Goal: Transaction & Acquisition: Download file/media

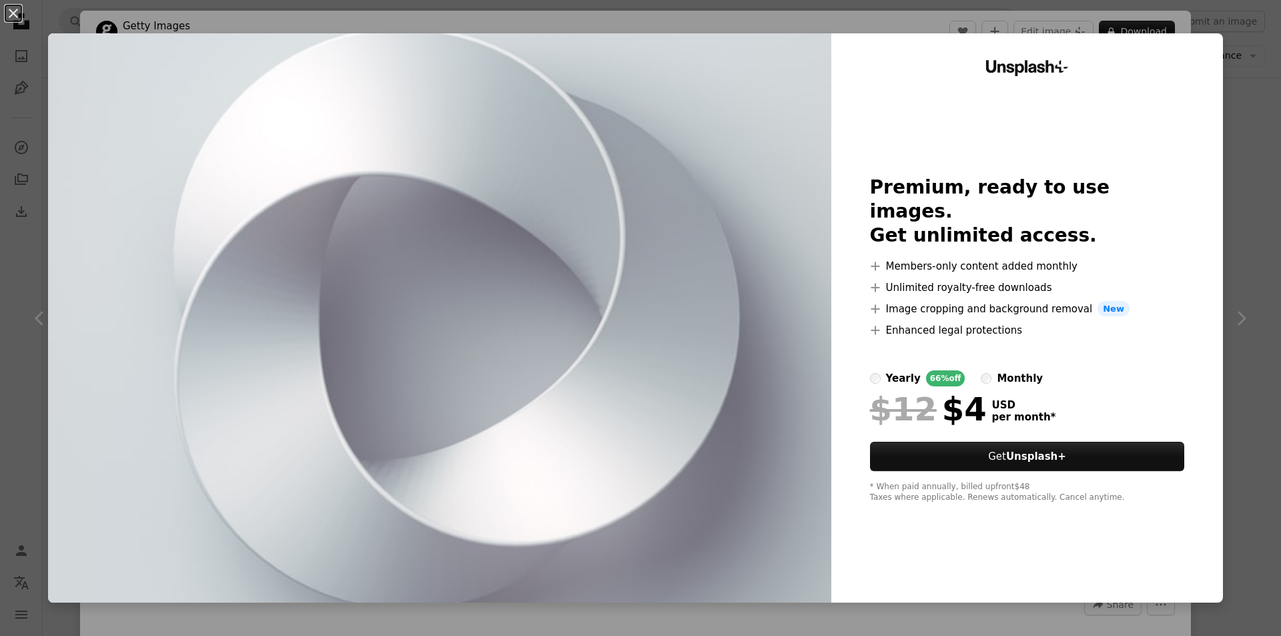
scroll to position [334, 0]
click at [1235, 311] on div "An X shape Unsplash+ Premium, ready to use images. Get unlimited access. A plus…" at bounding box center [640, 318] width 1281 height 636
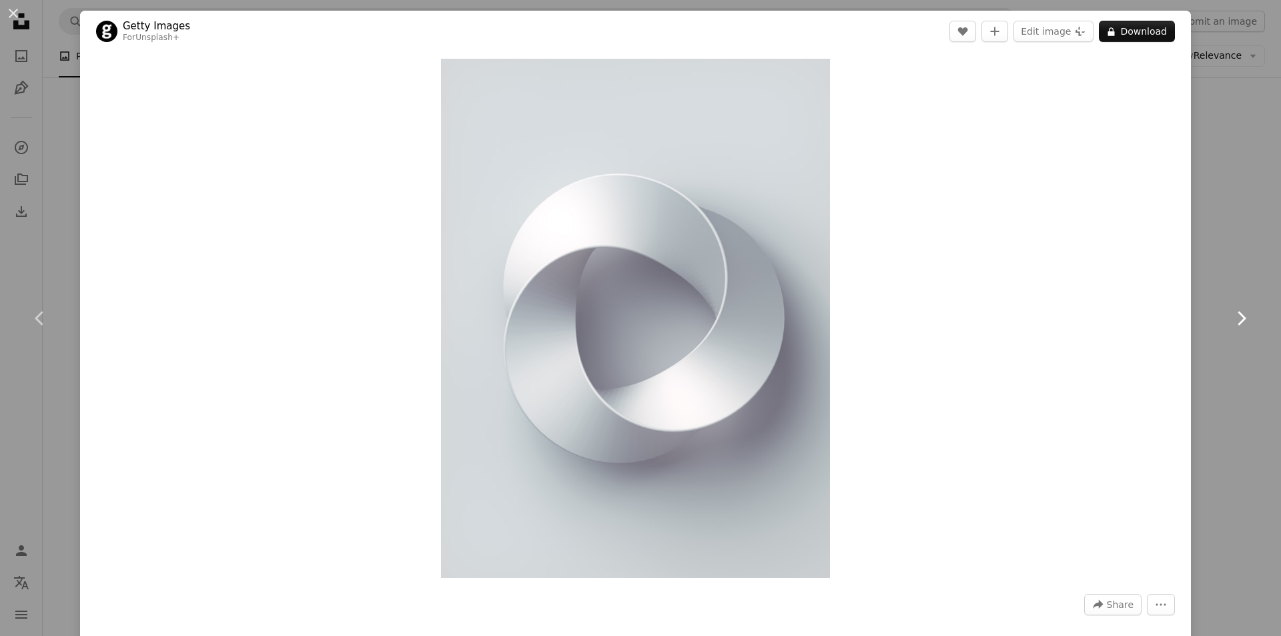
click at [1238, 319] on icon at bounding box center [1242, 318] width 9 height 14
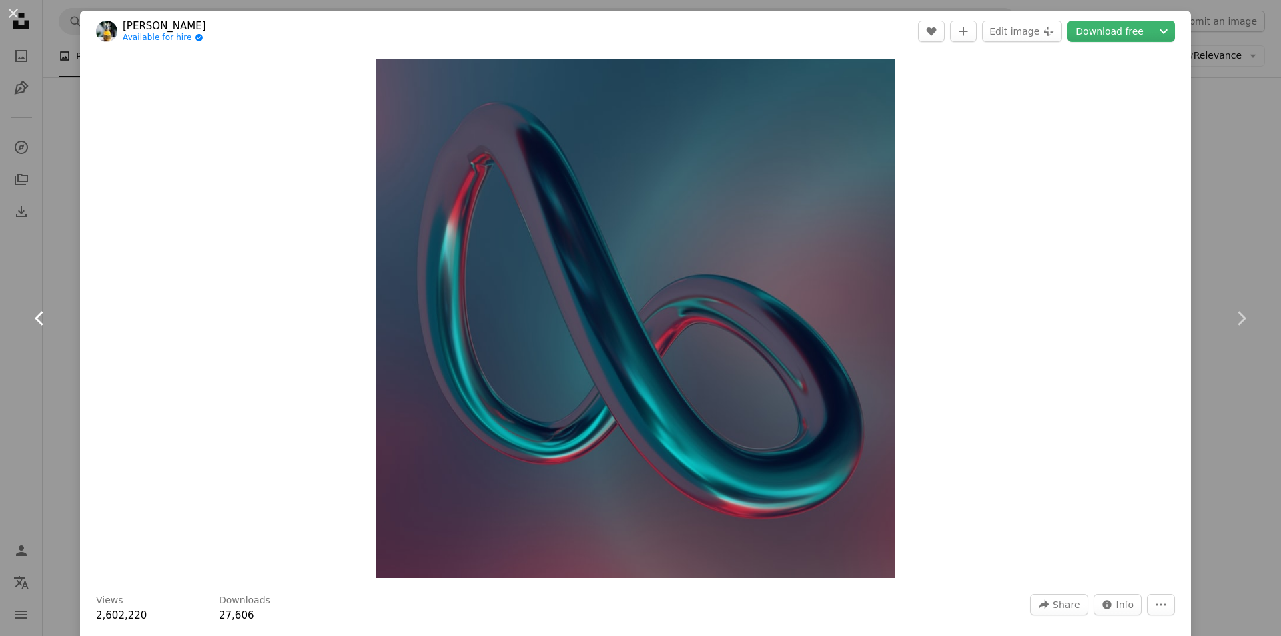
click at [42, 311] on icon "Chevron left" at bounding box center [39, 318] width 21 height 21
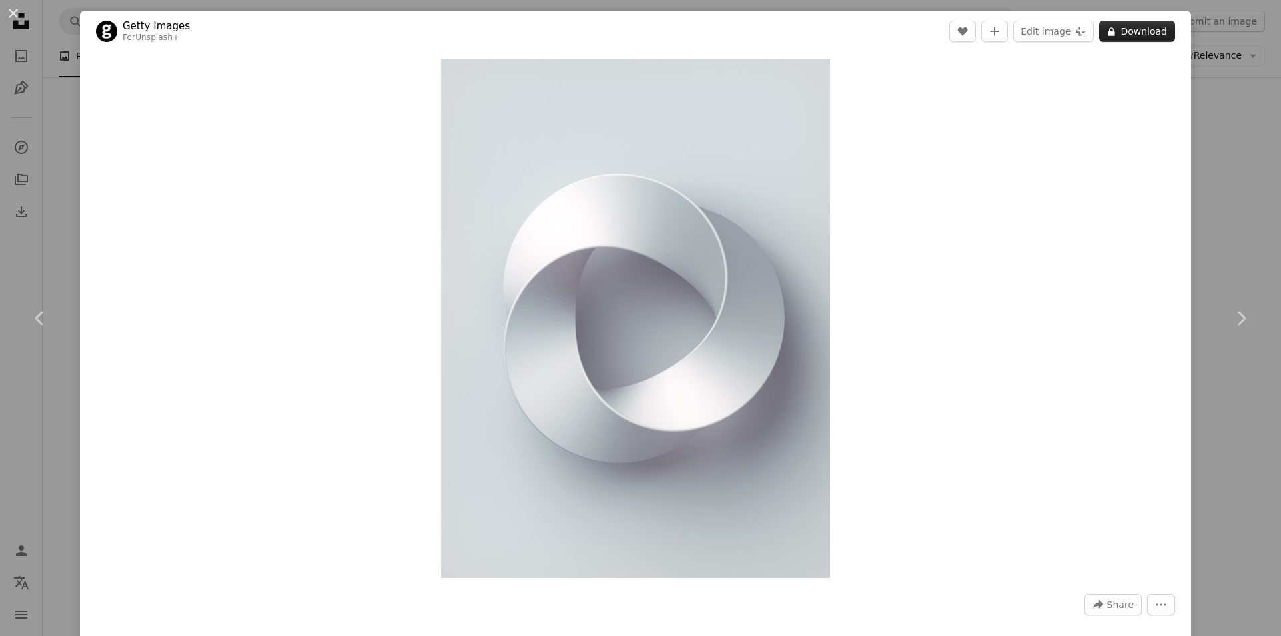
drag, startPoint x: 561, startPoint y: 235, endPoint x: 1133, endPoint y: 37, distance: 605.1
click at [1133, 37] on button "A lock Download" at bounding box center [1137, 31] width 76 height 21
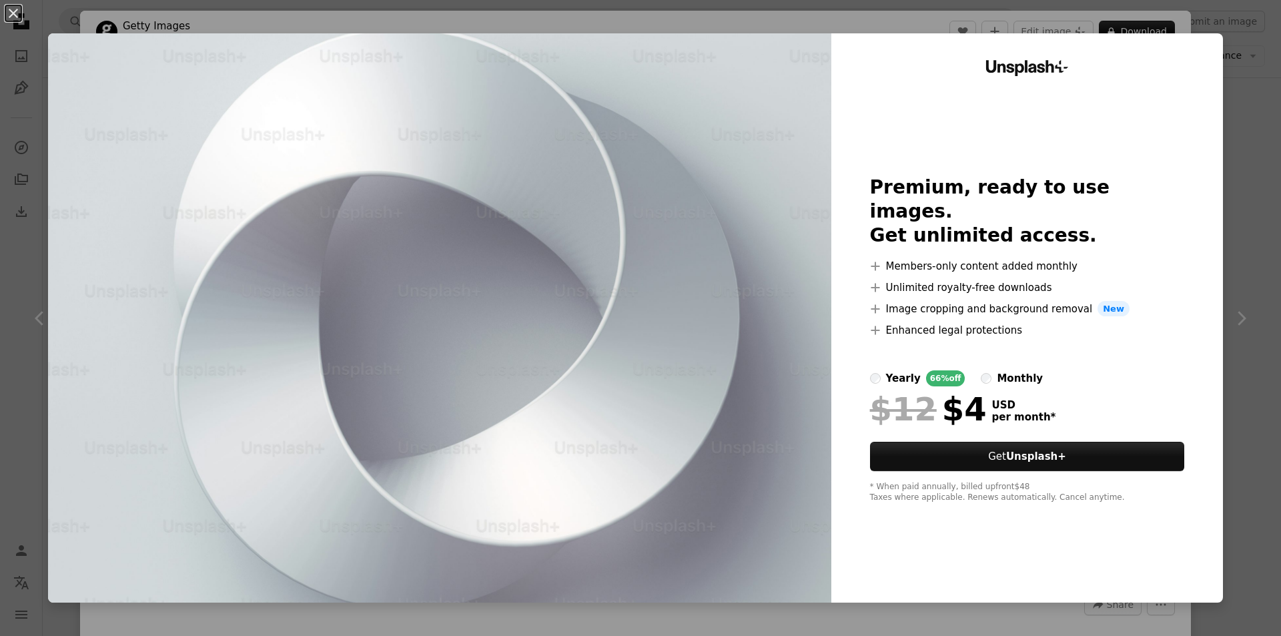
click at [1218, 114] on div "An X shape Unsplash+ Premium, ready to use images. Get unlimited access. A plus…" at bounding box center [640, 318] width 1281 height 636
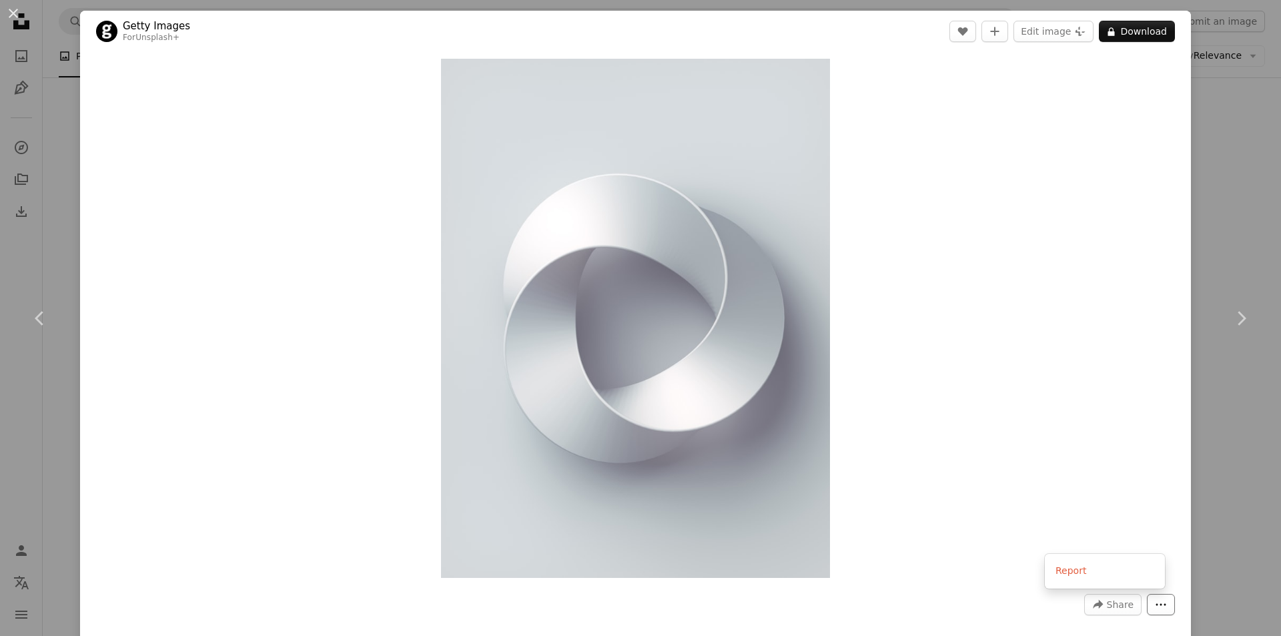
drag, startPoint x: 669, startPoint y: 210, endPoint x: 1144, endPoint y: 600, distance: 614.6
click at [1147, 600] on button "More Actions" at bounding box center [1161, 604] width 28 height 21
